Goal: Transaction & Acquisition: Download file/media

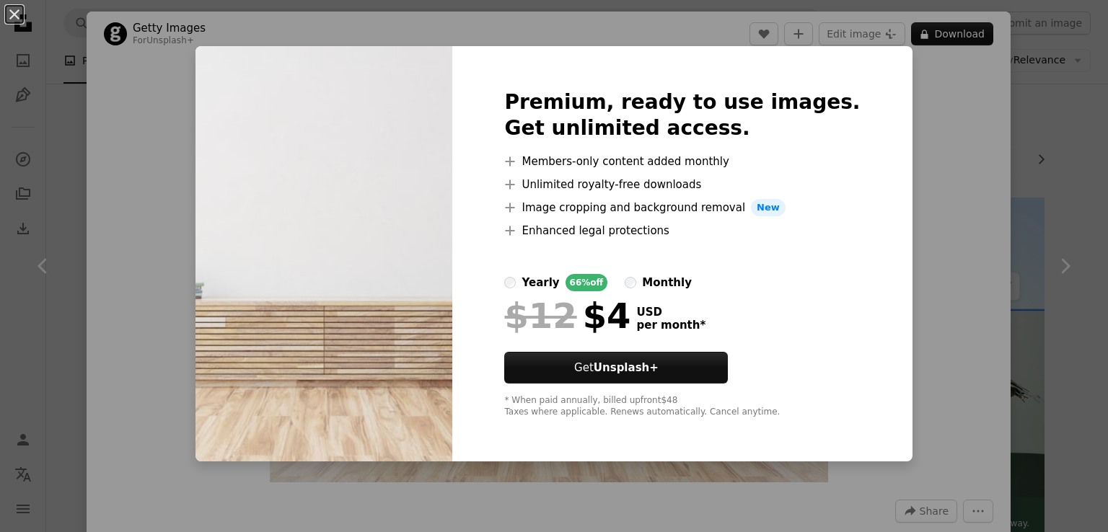
click at [969, 155] on div "An X shape Premium, ready to use images. Get unlimited access. A plus sign Memb…" at bounding box center [554, 266] width 1108 height 532
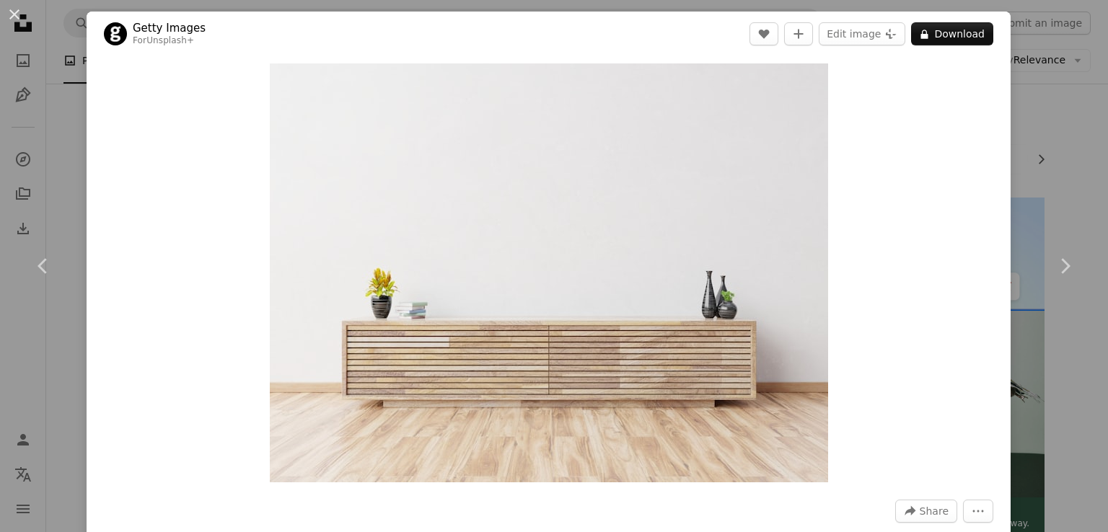
click at [1032, 117] on div "An X shape Chevron left Chevron right Getty Images For Unsplash+ A heart A plus…" at bounding box center [554, 266] width 1108 height 532
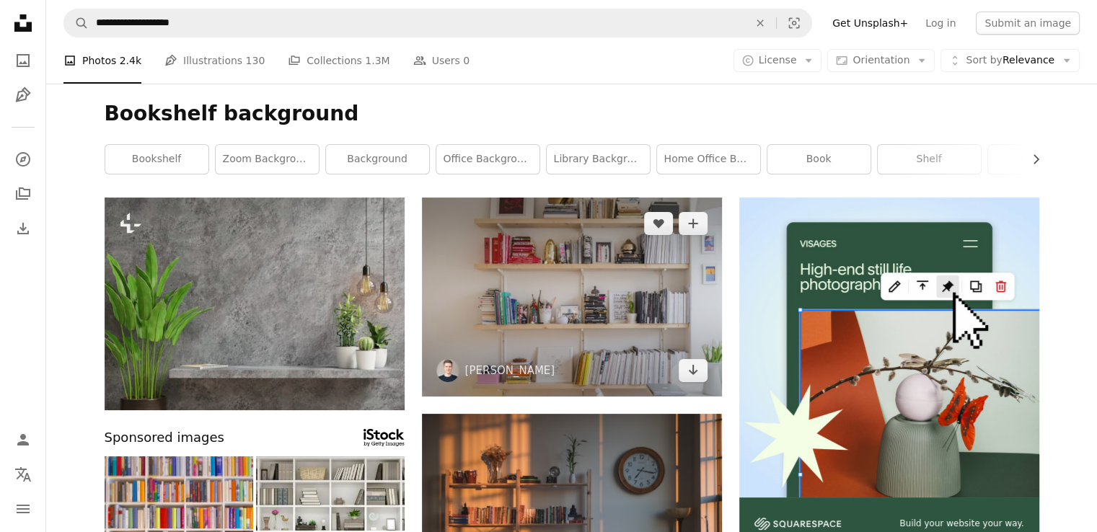
click at [592, 287] on img at bounding box center [572, 297] width 300 height 199
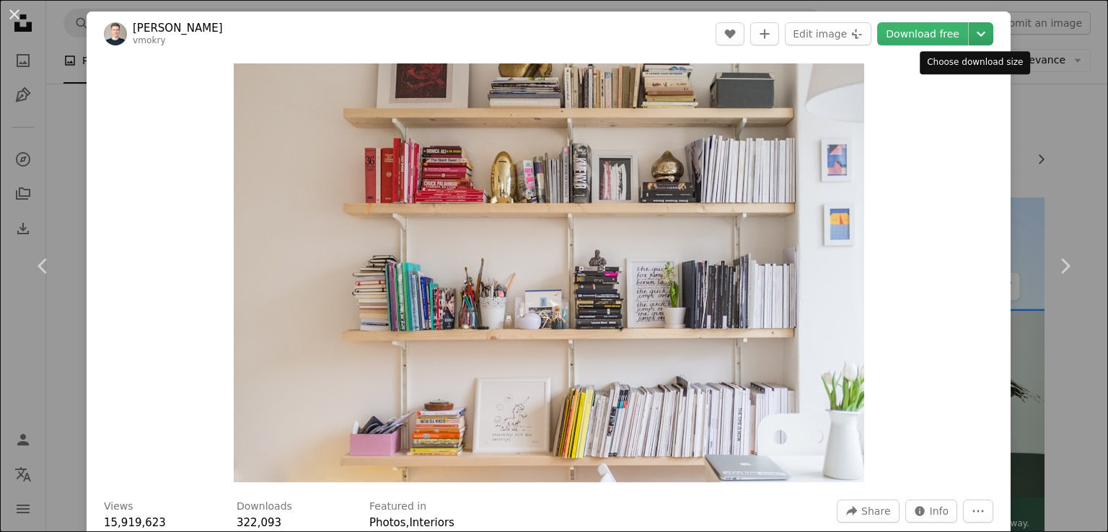
click at [969, 31] on icon "Chevron down" at bounding box center [980, 33] width 23 height 17
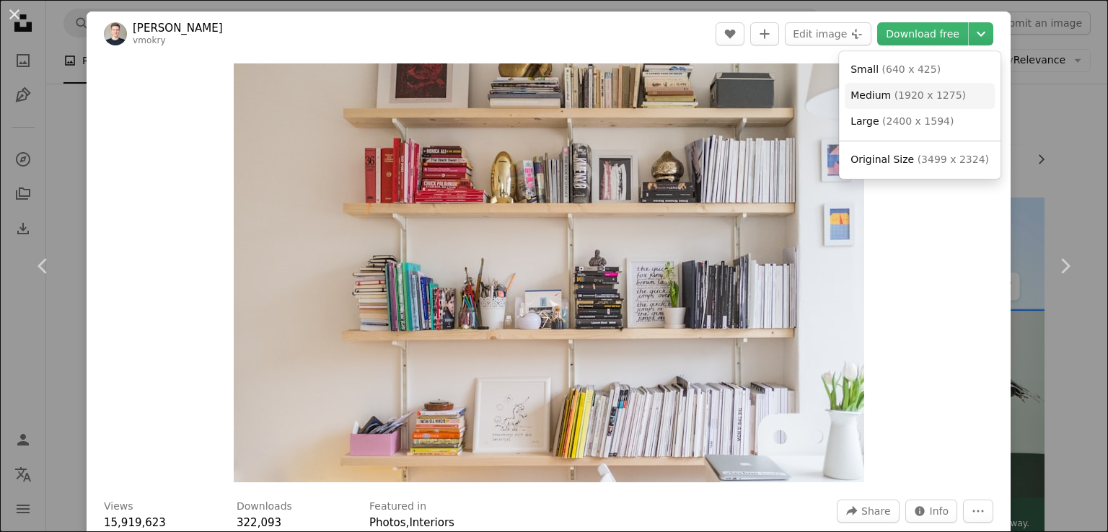
click at [931, 97] on span "( 1920 x 1275 )" at bounding box center [929, 95] width 71 height 12
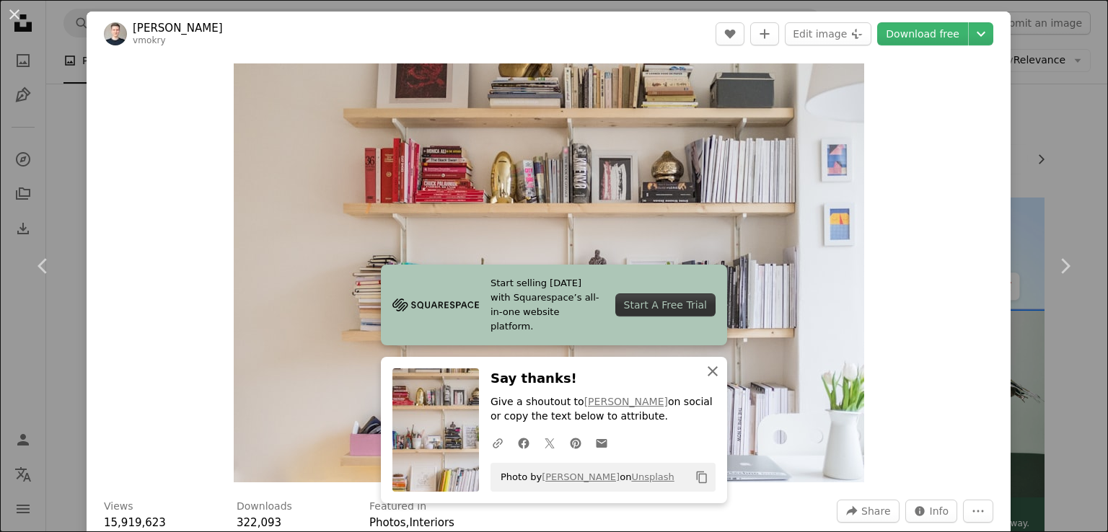
click at [705, 371] on icon "An X shape" at bounding box center [712, 371] width 17 height 17
